Goal: Navigation & Orientation: Find specific page/section

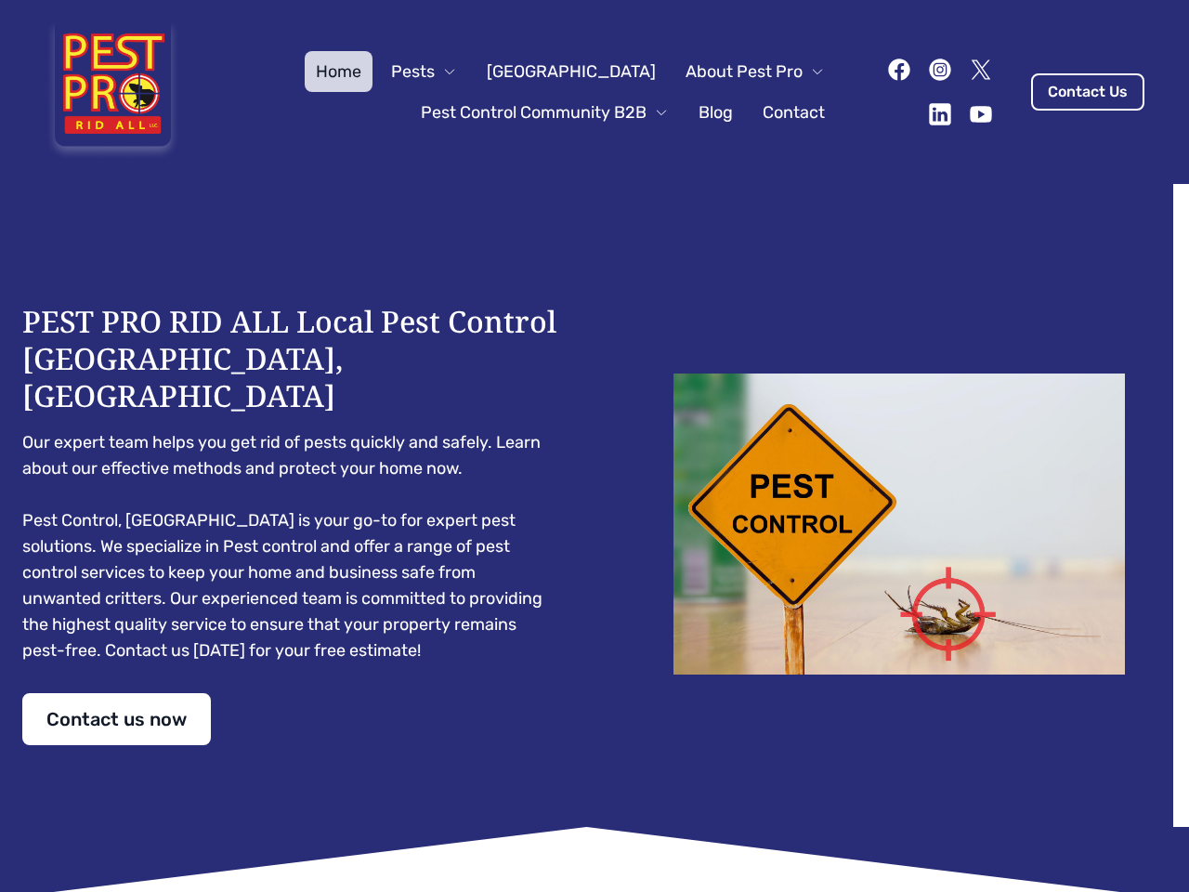
click at [594, 446] on div "PEST PRO RID ALL Local Pest Control [GEOGRAPHIC_DATA], [GEOGRAPHIC_DATA] Our ex…" at bounding box center [594, 524] width 1144 height 442
click at [435, 72] on span "Pests" at bounding box center [413, 72] width 44 height 26
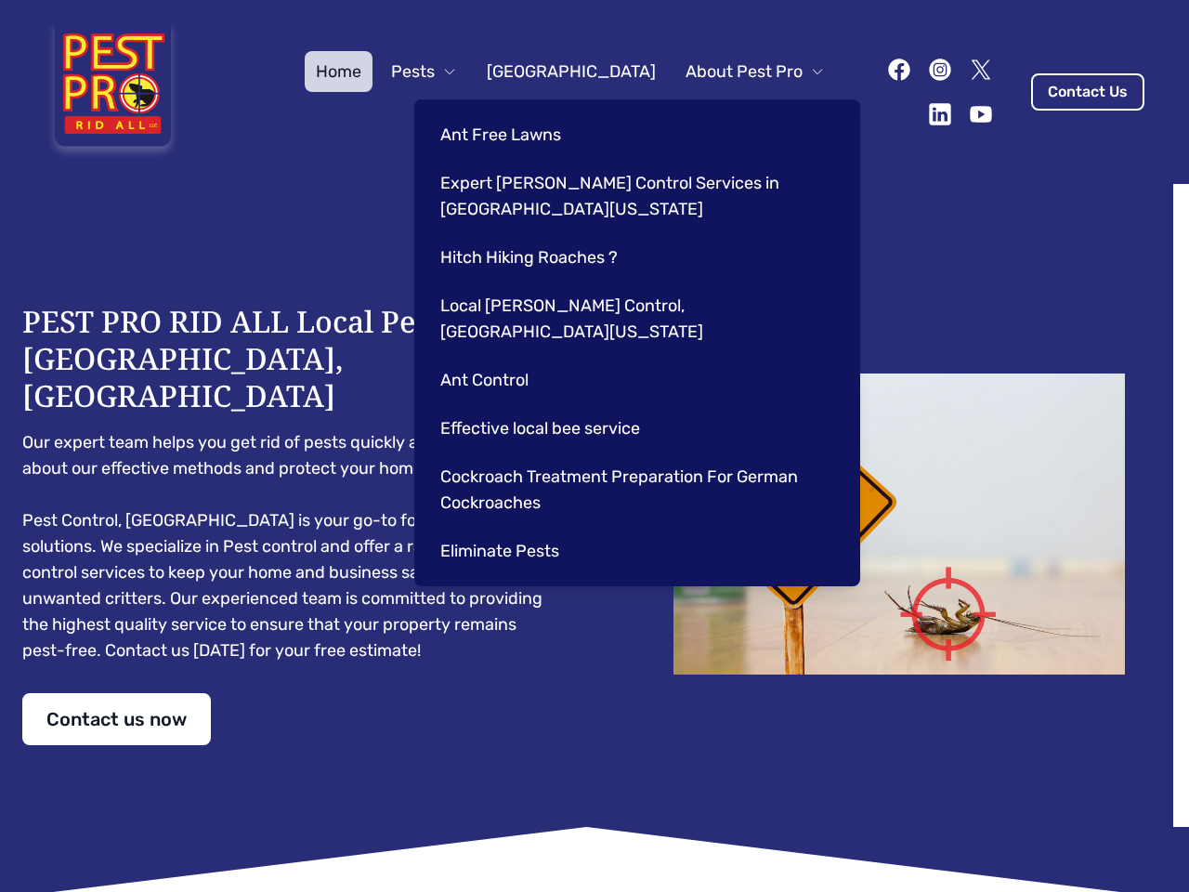
click at [736, 72] on span "About Pest Pro" at bounding box center [743, 72] width 117 height 26
click at [526, 112] on div "Ant Free Lawns Expert [PERSON_NAME] Control Services in [GEOGRAPHIC_DATA] [US_S…" at bounding box center [637, 342] width 446 height 487
